Goal: Navigation & Orientation: Find specific page/section

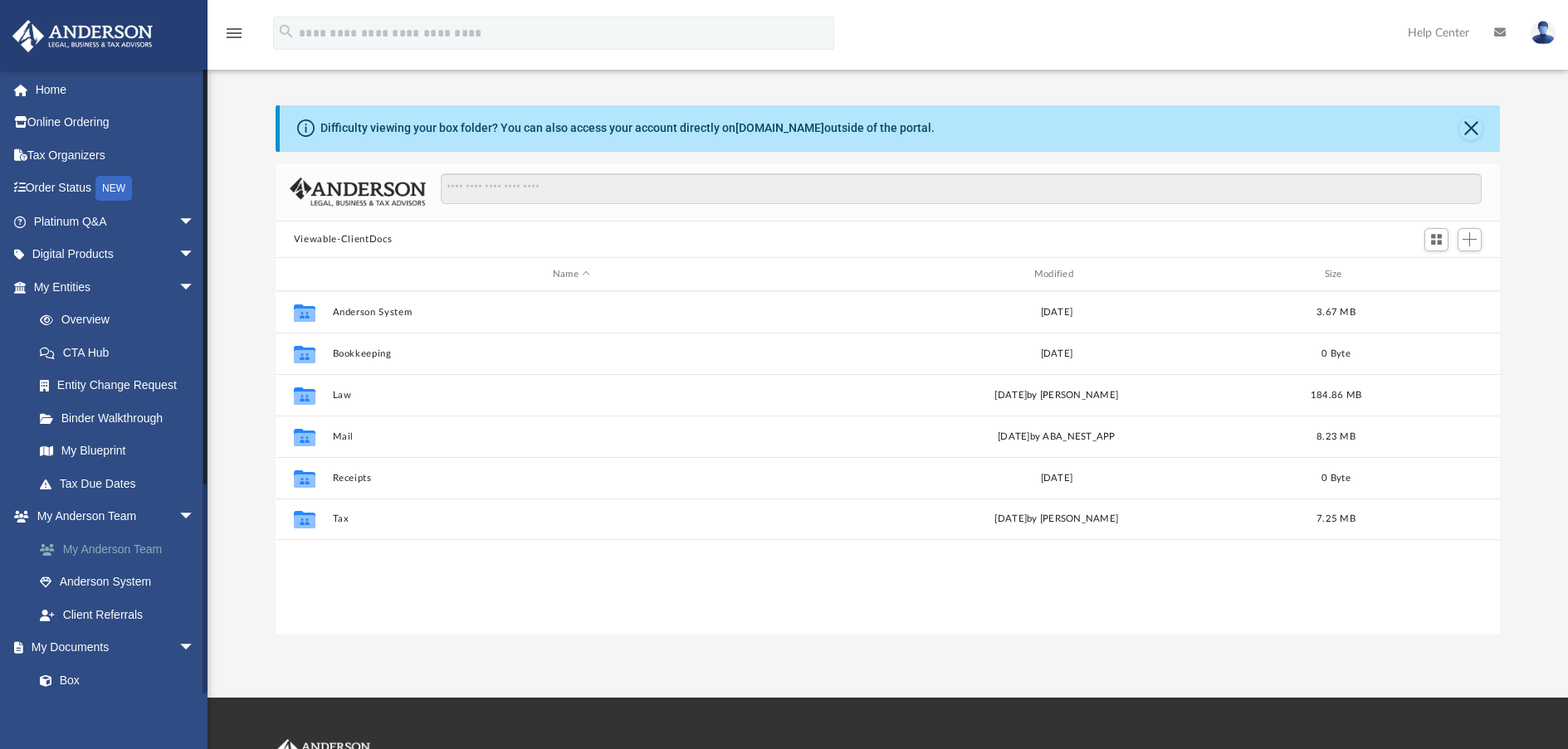
scroll to position [365, 1212]
click at [70, 677] on link "Box" at bounding box center [121, 680] width 196 height 33
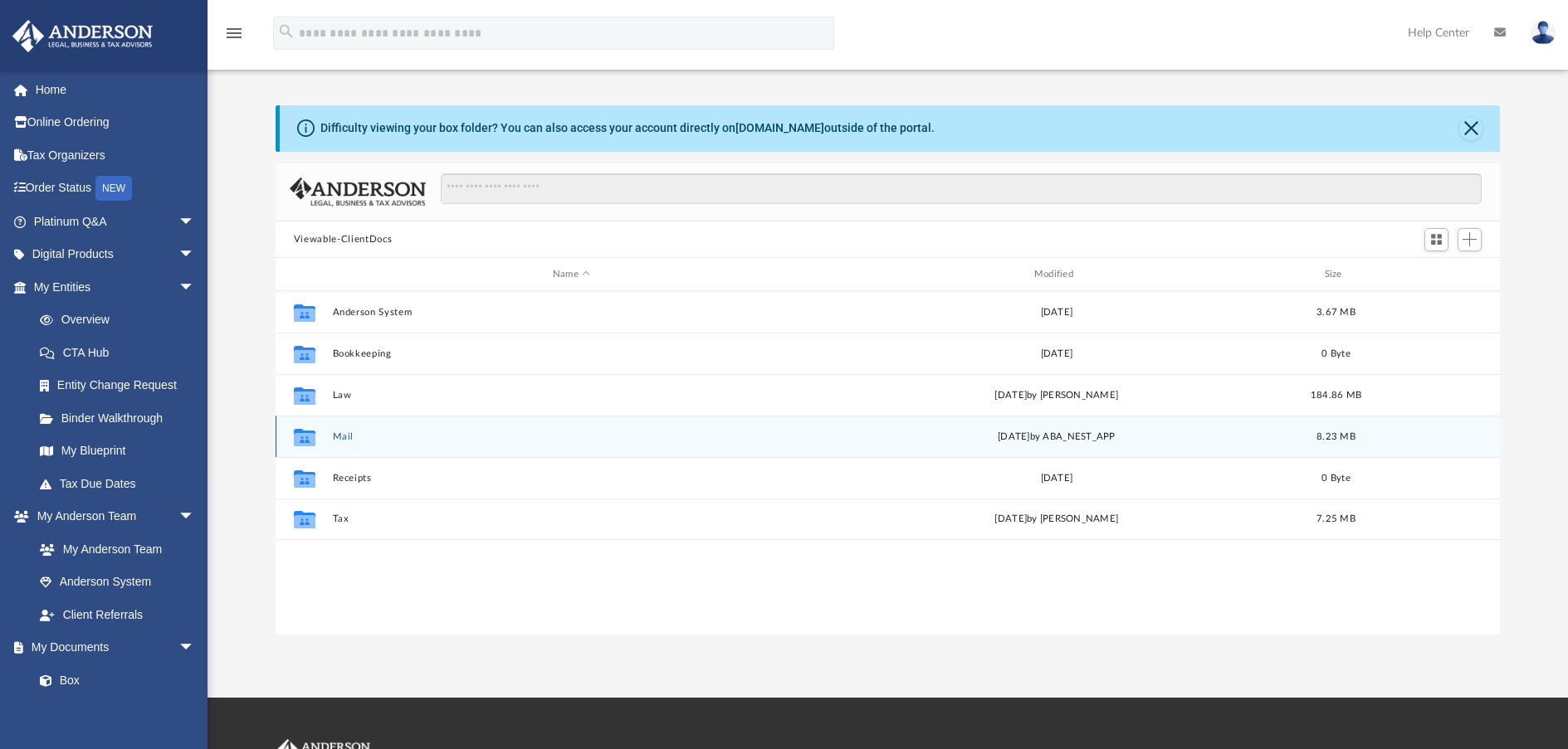
click at [377, 434] on button "Mail" at bounding box center [571, 436] width 479 height 10
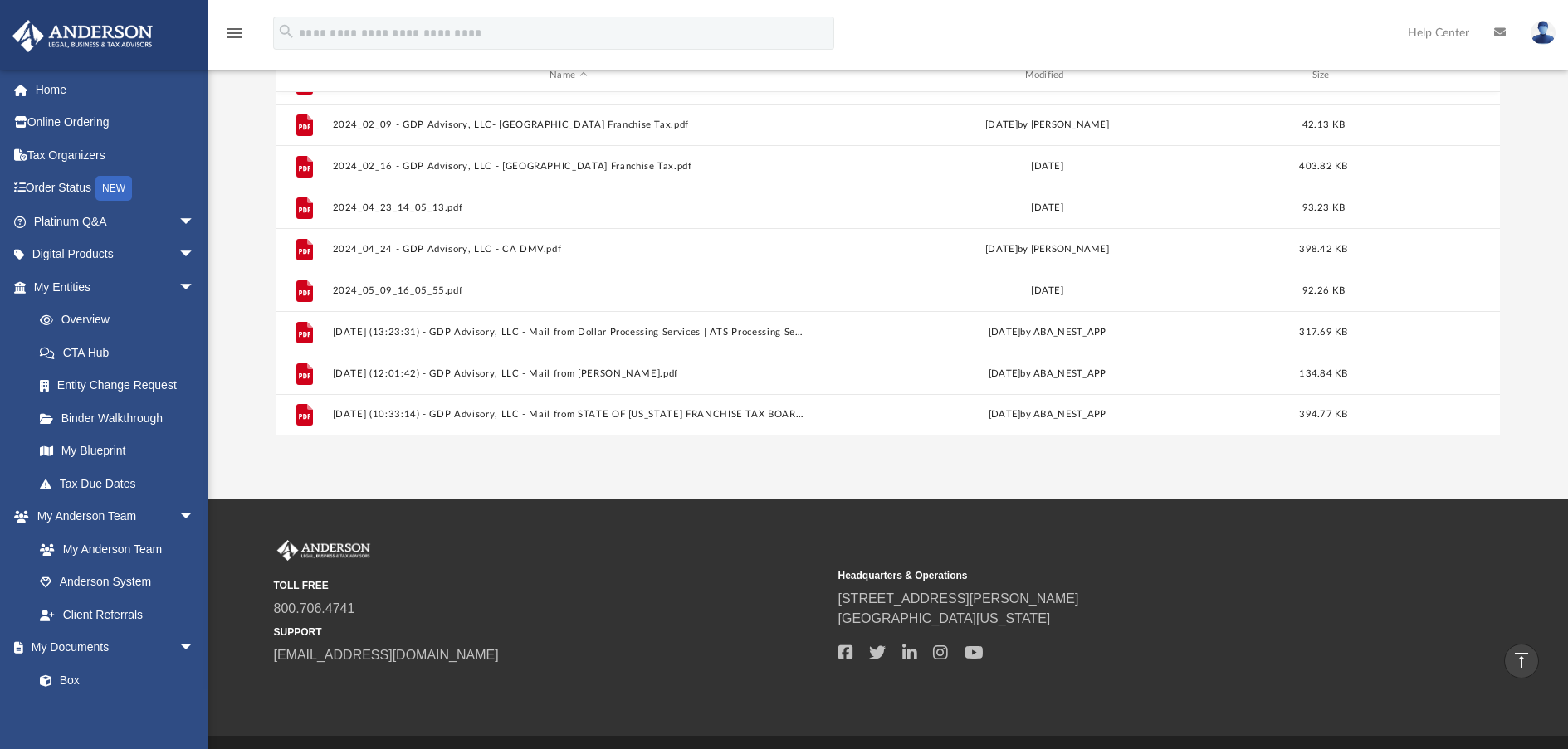
scroll to position [233, 0]
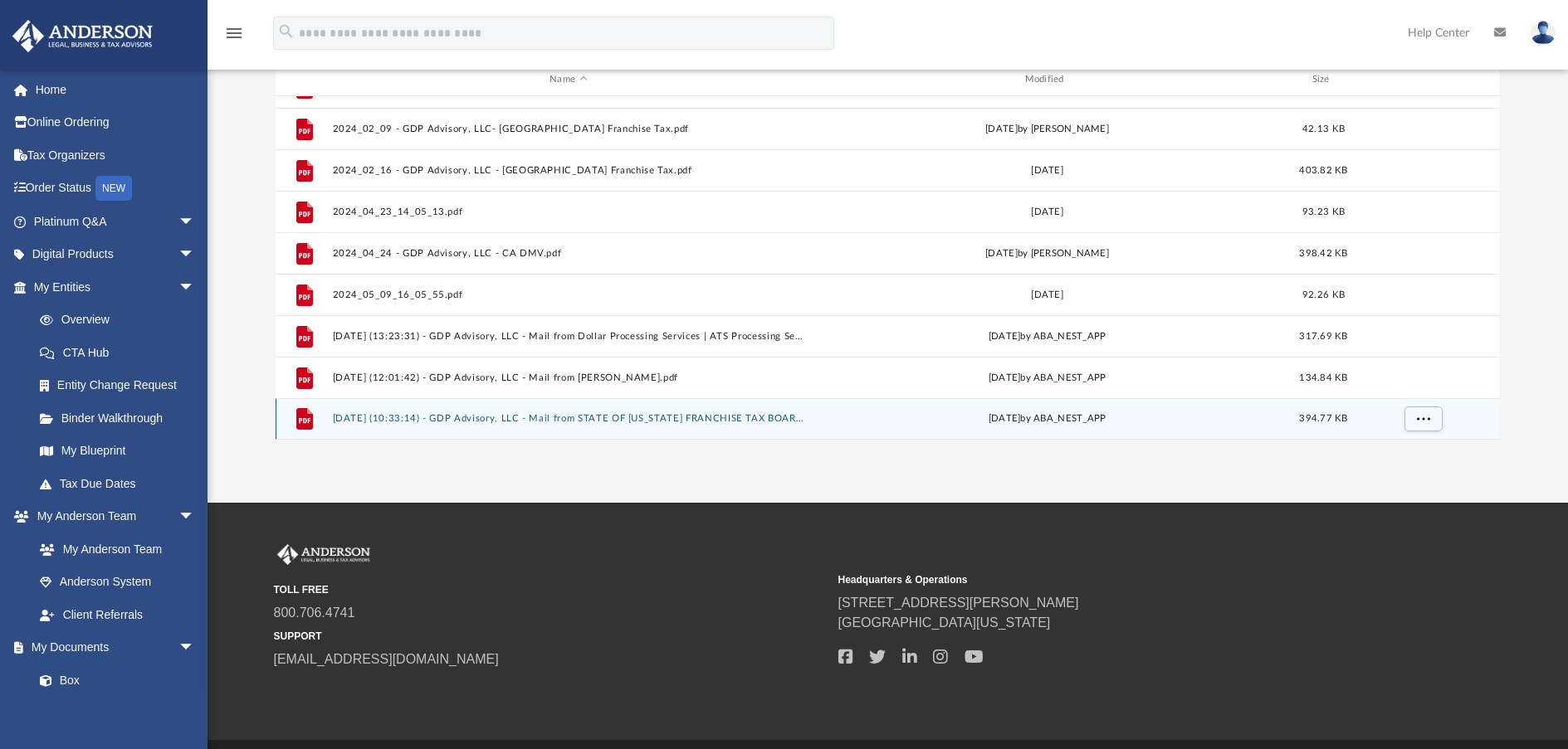
click at [414, 411] on div "File 2025.05.30 (10:33:14) - GDP Advisory, LLC - Mail from STATE OF CALIFORNIA …" at bounding box center [887, 419] width 1225 height 42
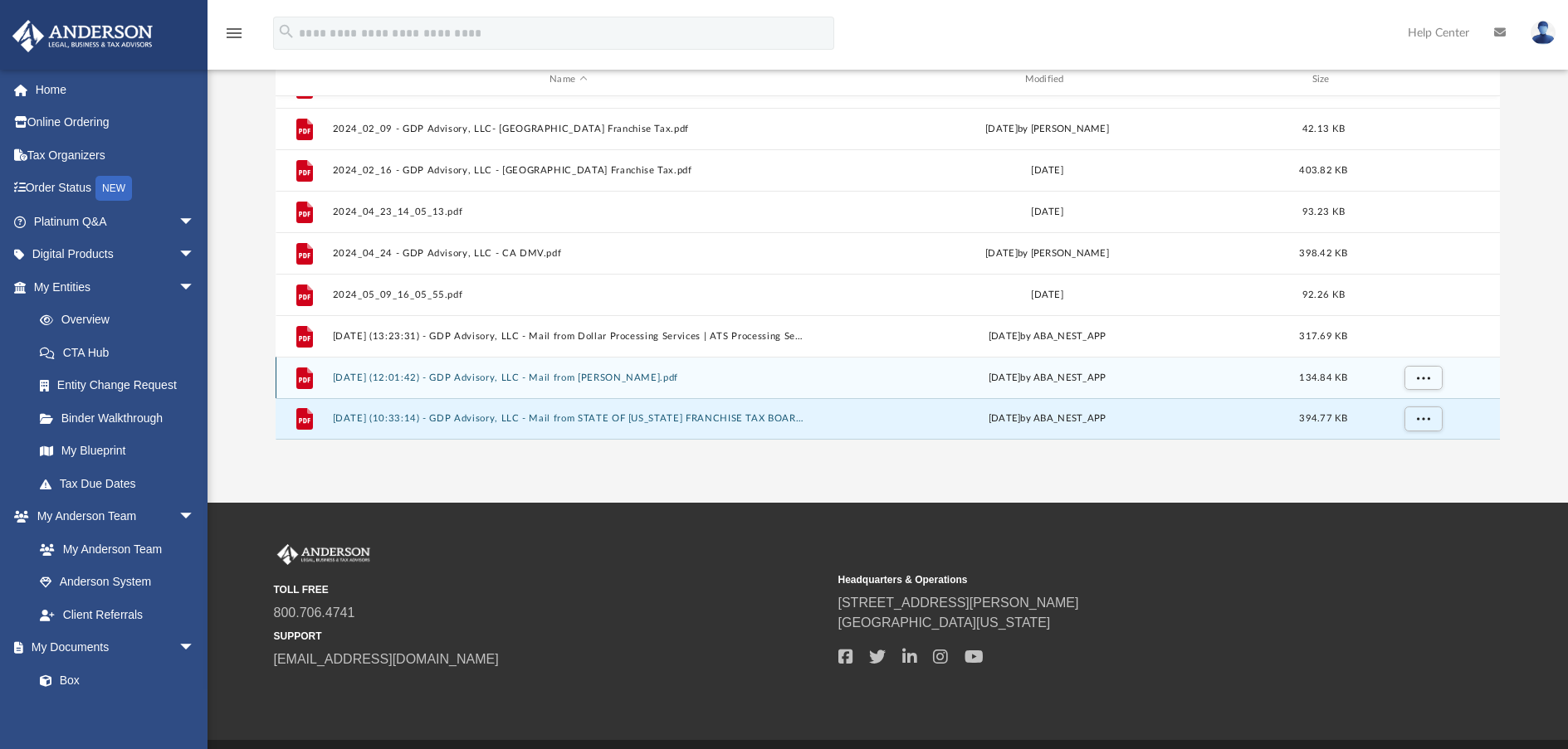
click at [390, 382] on button "[DATE] (12:01:42) - GDP Advisory, LLC - Mail from [PERSON_NAME].pdf" at bounding box center [567, 377] width 472 height 10
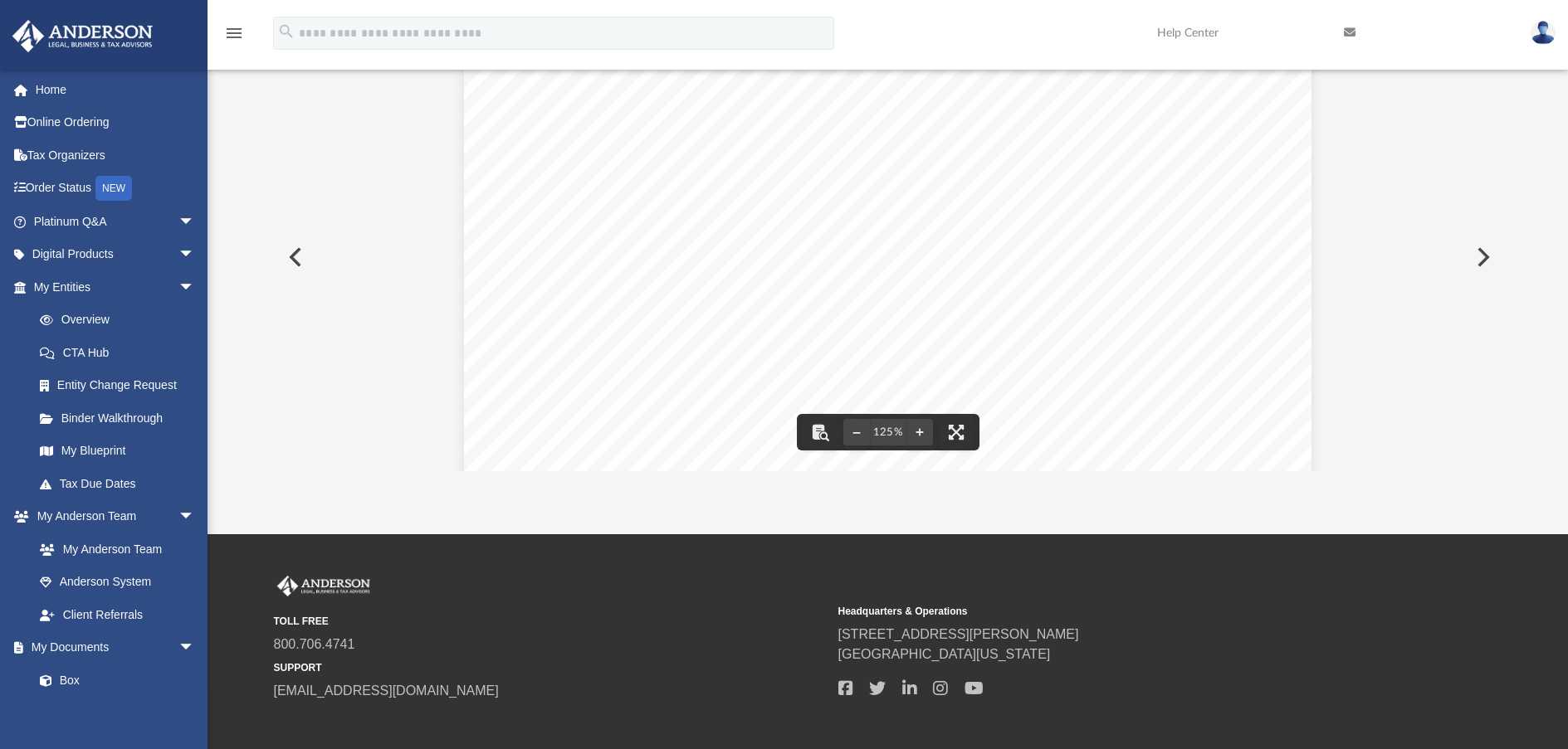
scroll to position [308, 0]
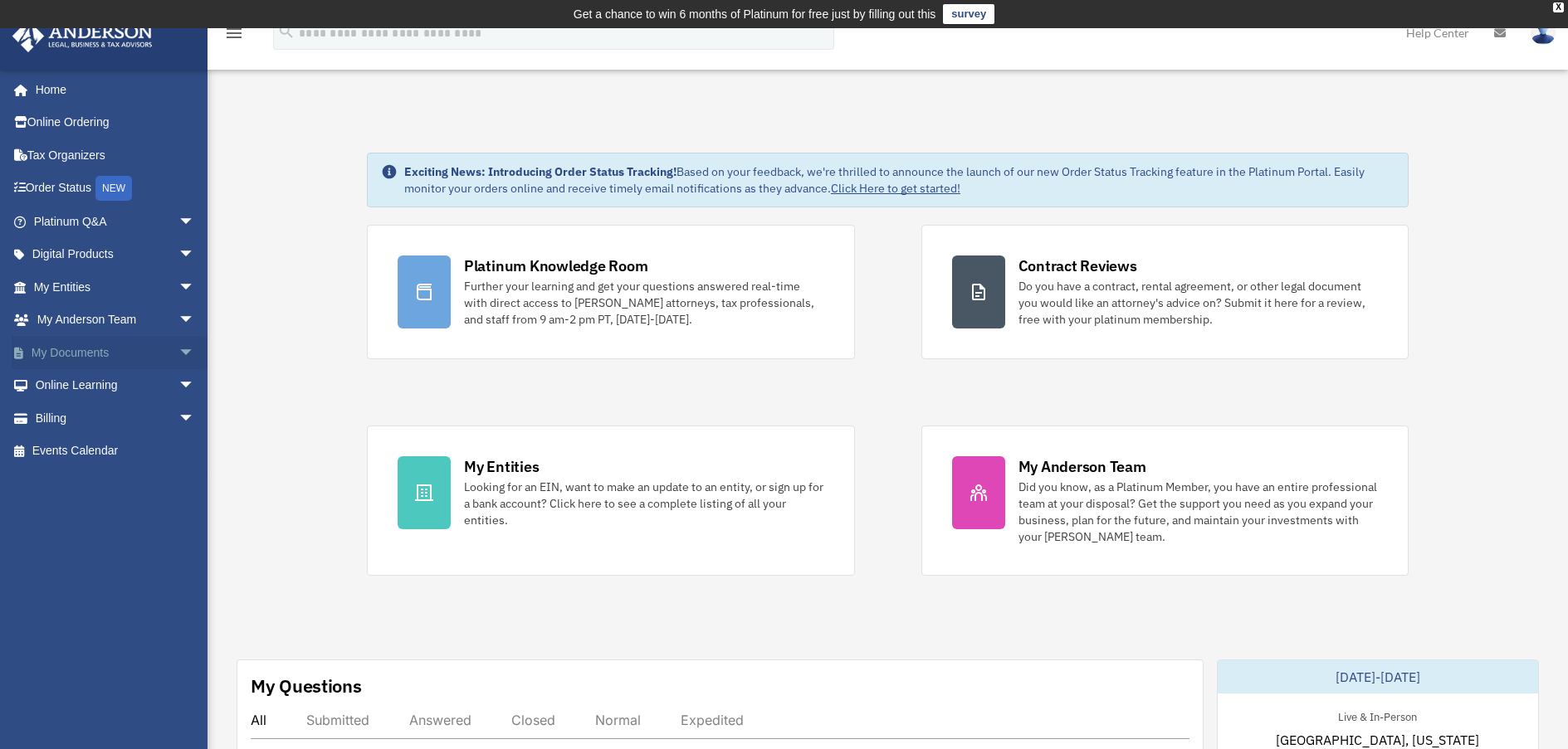
click at [178, 349] on span "arrow_drop_down" at bounding box center [194, 354] width 33 height 34
click at [74, 383] on link "Box" at bounding box center [121, 386] width 196 height 33
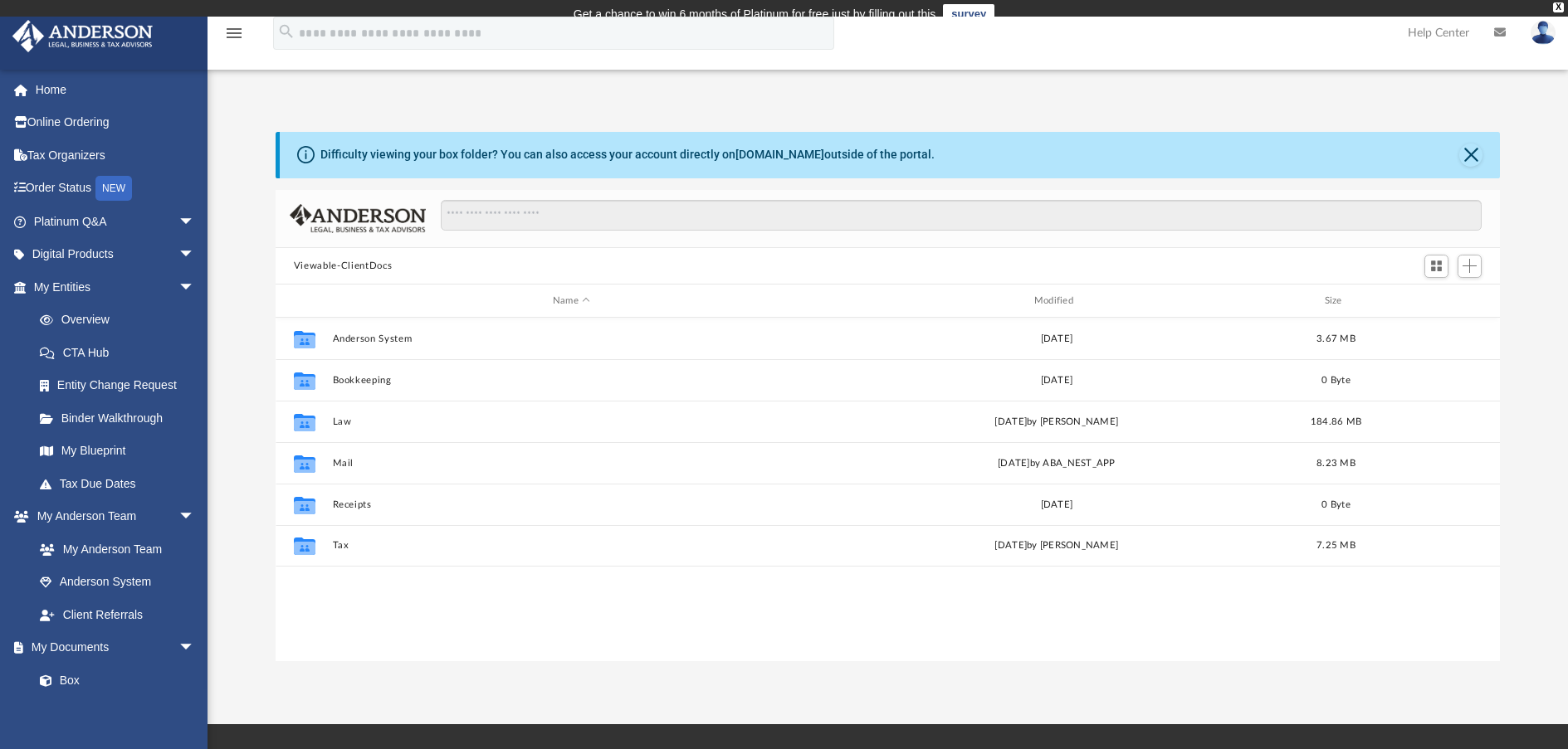
scroll to position [365, 1212]
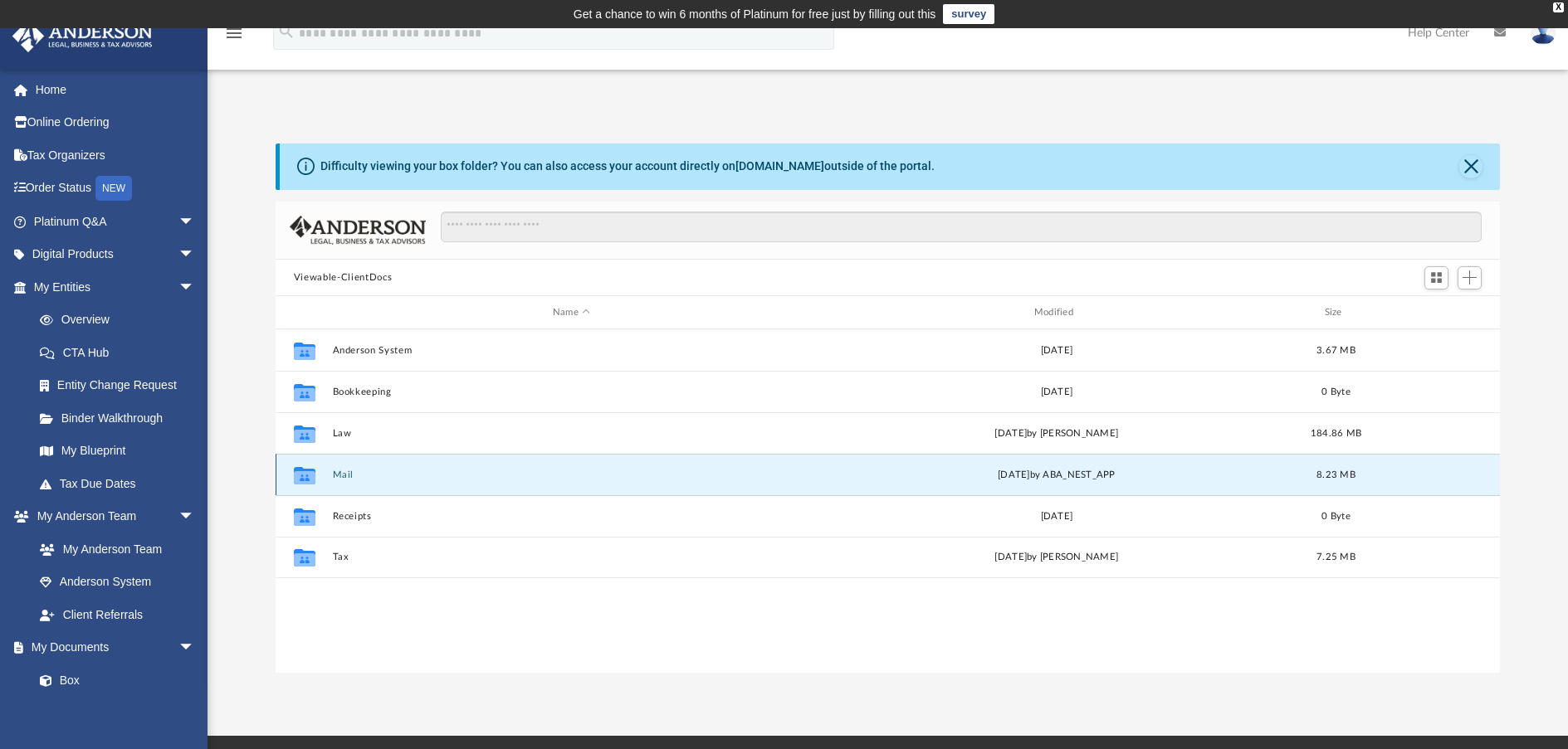
click at [344, 474] on button "Mail" at bounding box center [571, 475] width 479 height 10
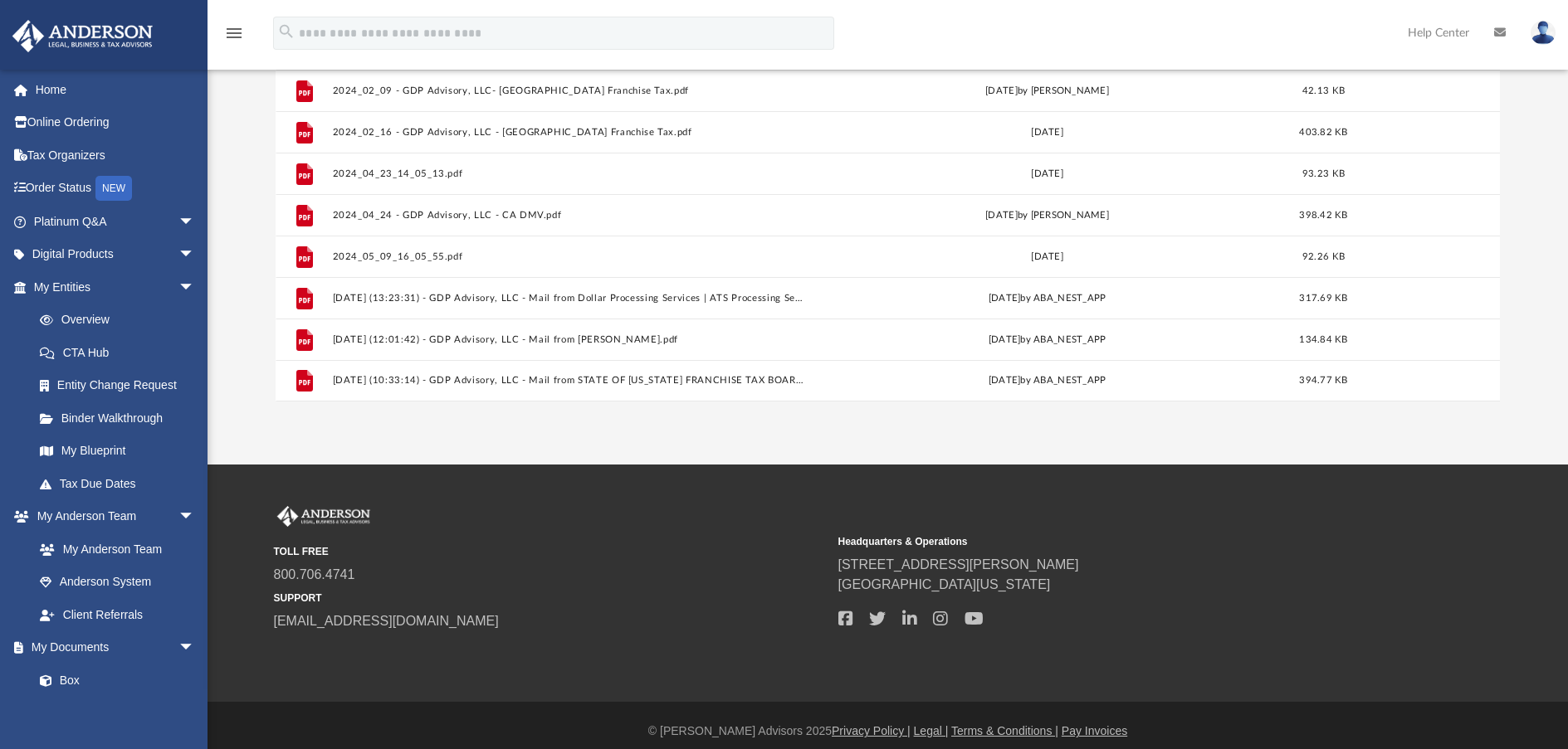
scroll to position [283, 0]
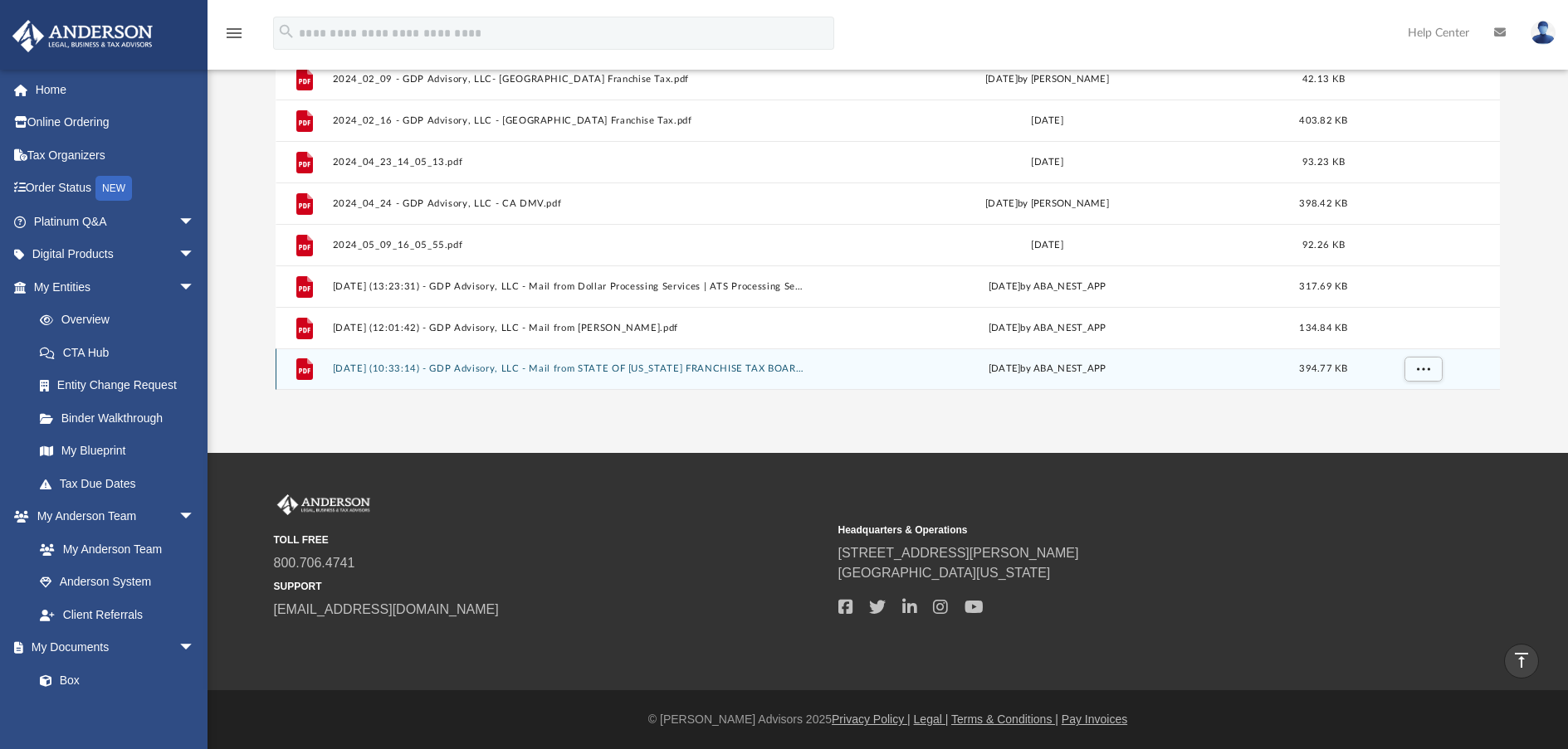
click at [452, 370] on button "[DATE] (10:33:14) - GDP Advisory, LLC - Mail from STATE OF [US_STATE] FRANCHISE…" at bounding box center [567, 368] width 472 height 10
